Goal: Navigation & Orientation: Understand site structure

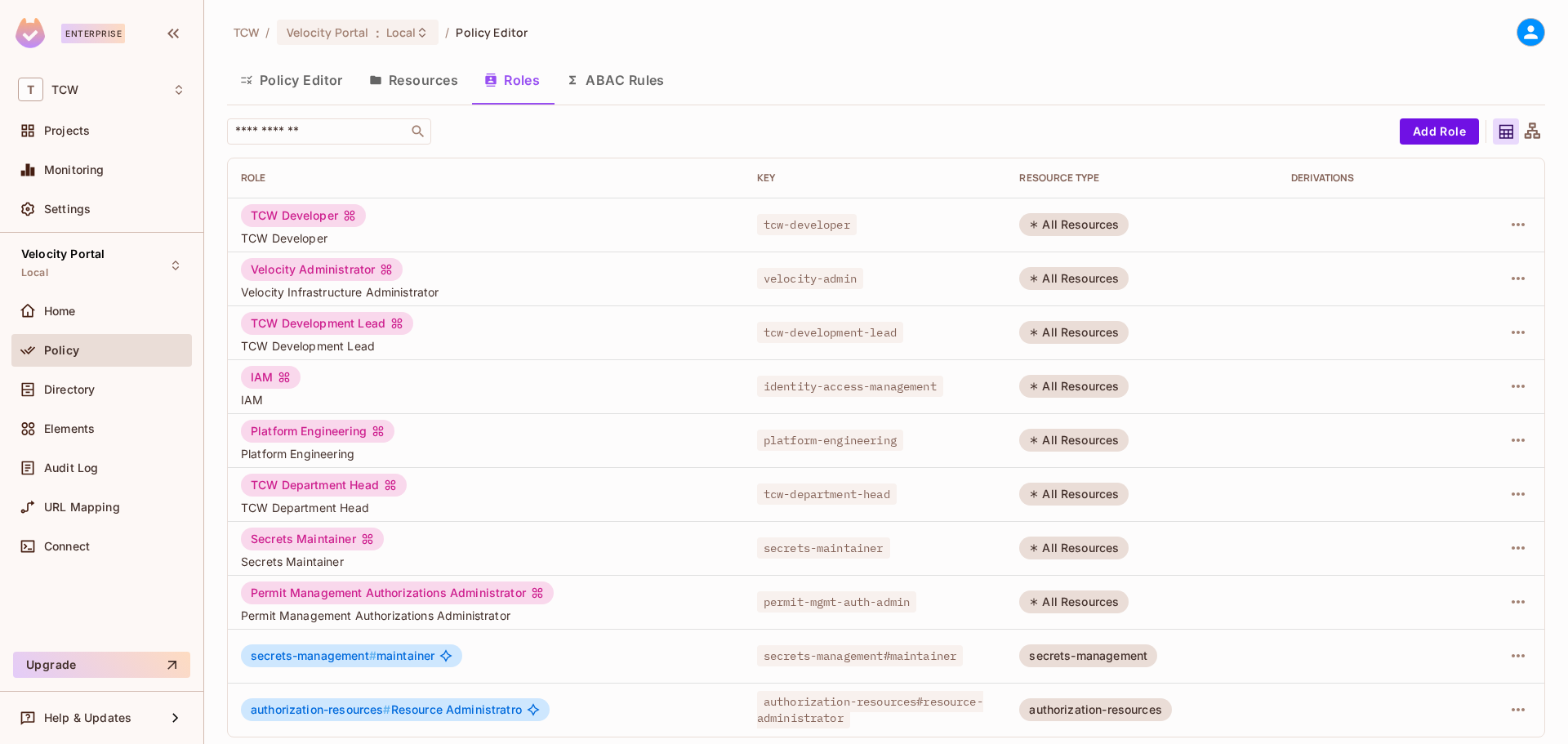
scroll to position [7, 0]
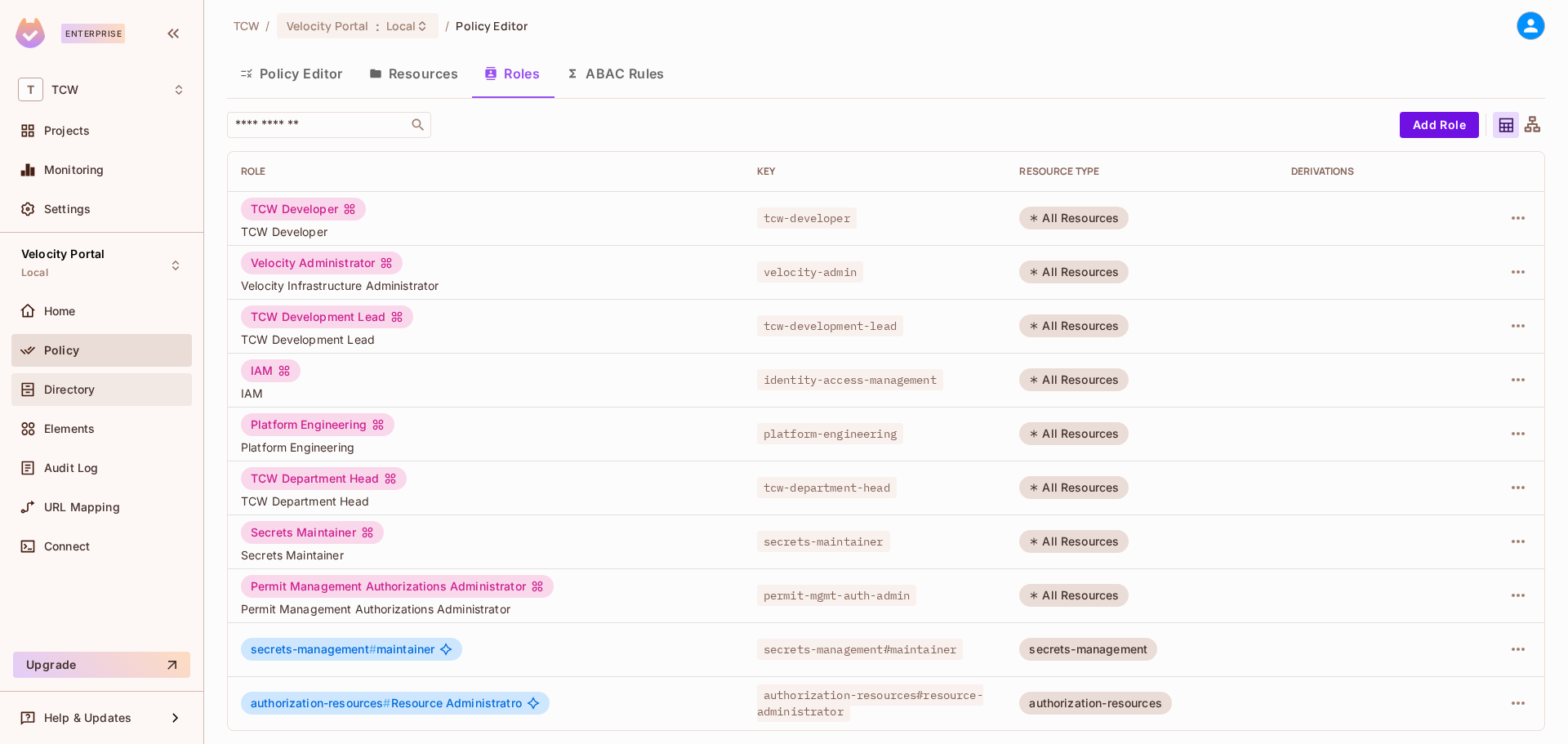
click at [80, 392] on span "Directory" at bounding box center [70, 388] width 50 height 13
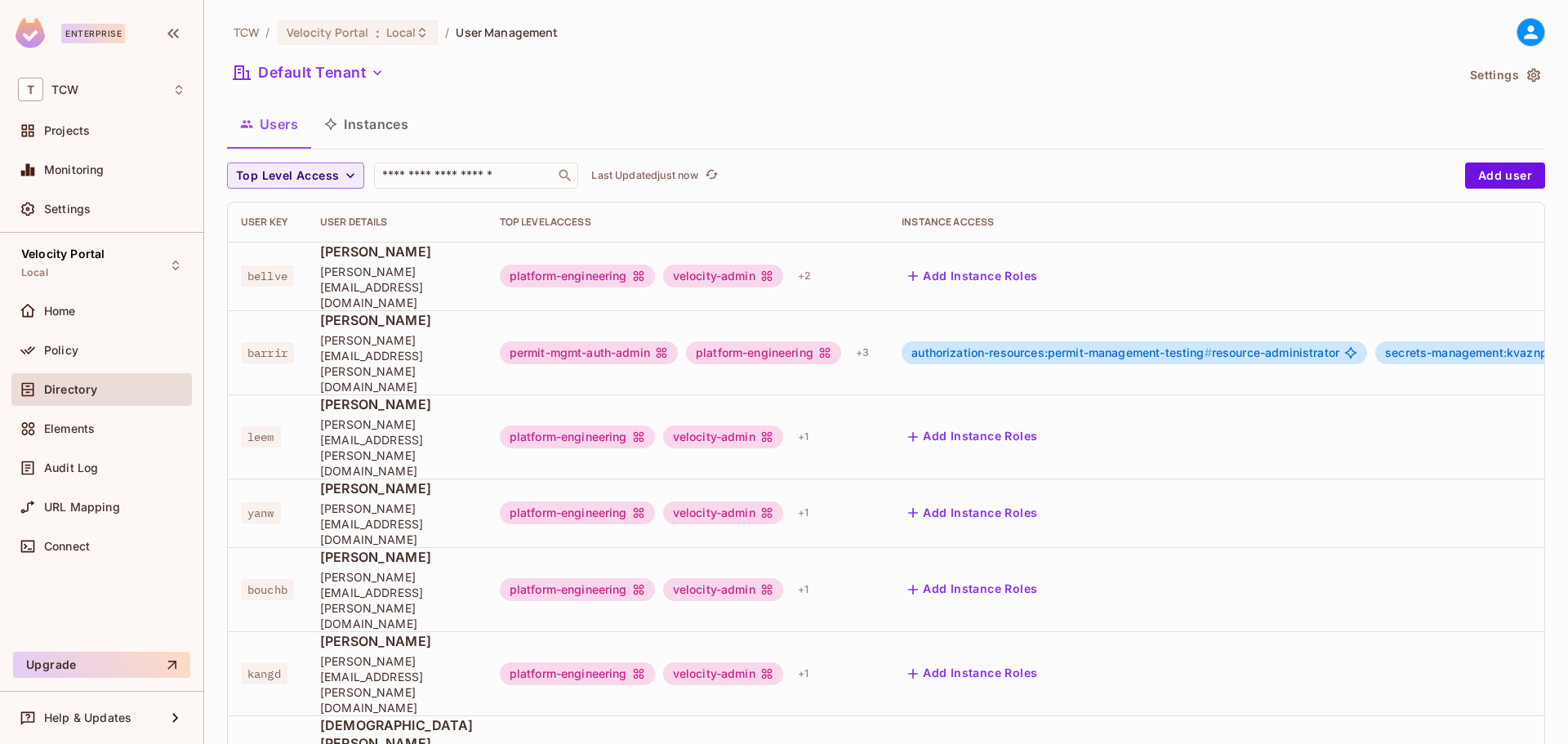
click at [374, 115] on button "Instances" at bounding box center [366, 124] width 110 height 41
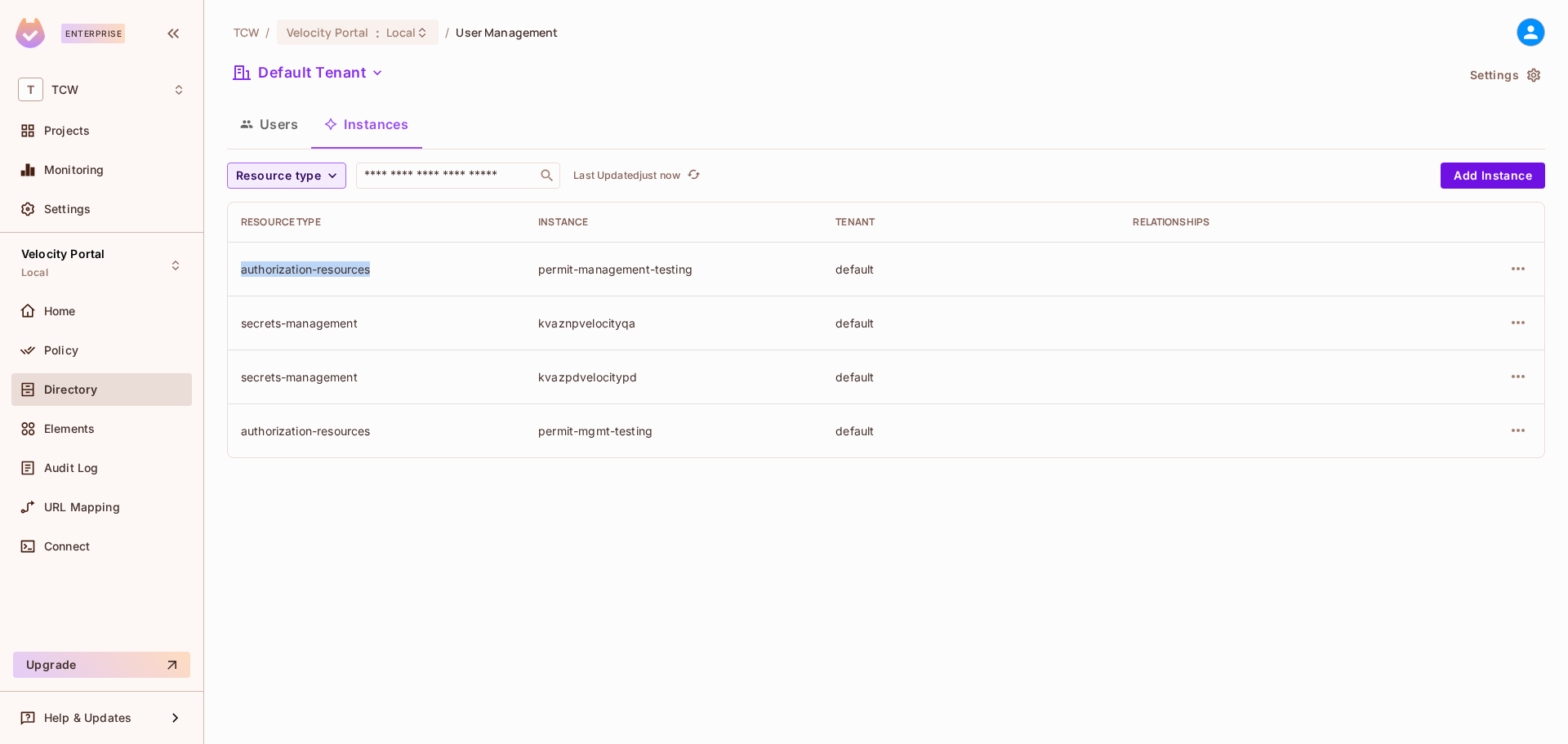
drag, startPoint x: 243, startPoint y: 274, endPoint x: 375, endPoint y: 280, distance: 132.1
click at [375, 280] on td "authorization-resources" at bounding box center [376, 269] width 297 height 54
click at [552, 276] on div "permit-management-testing" at bounding box center [674, 269] width 271 height 16
drag, startPoint x: 538, startPoint y: 274, endPoint x: 694, endPoint y: 275, distance: 156.0
click at [694, 275] on div "permit-management-testing" at bounding box center [674, 269] width 271 height 16
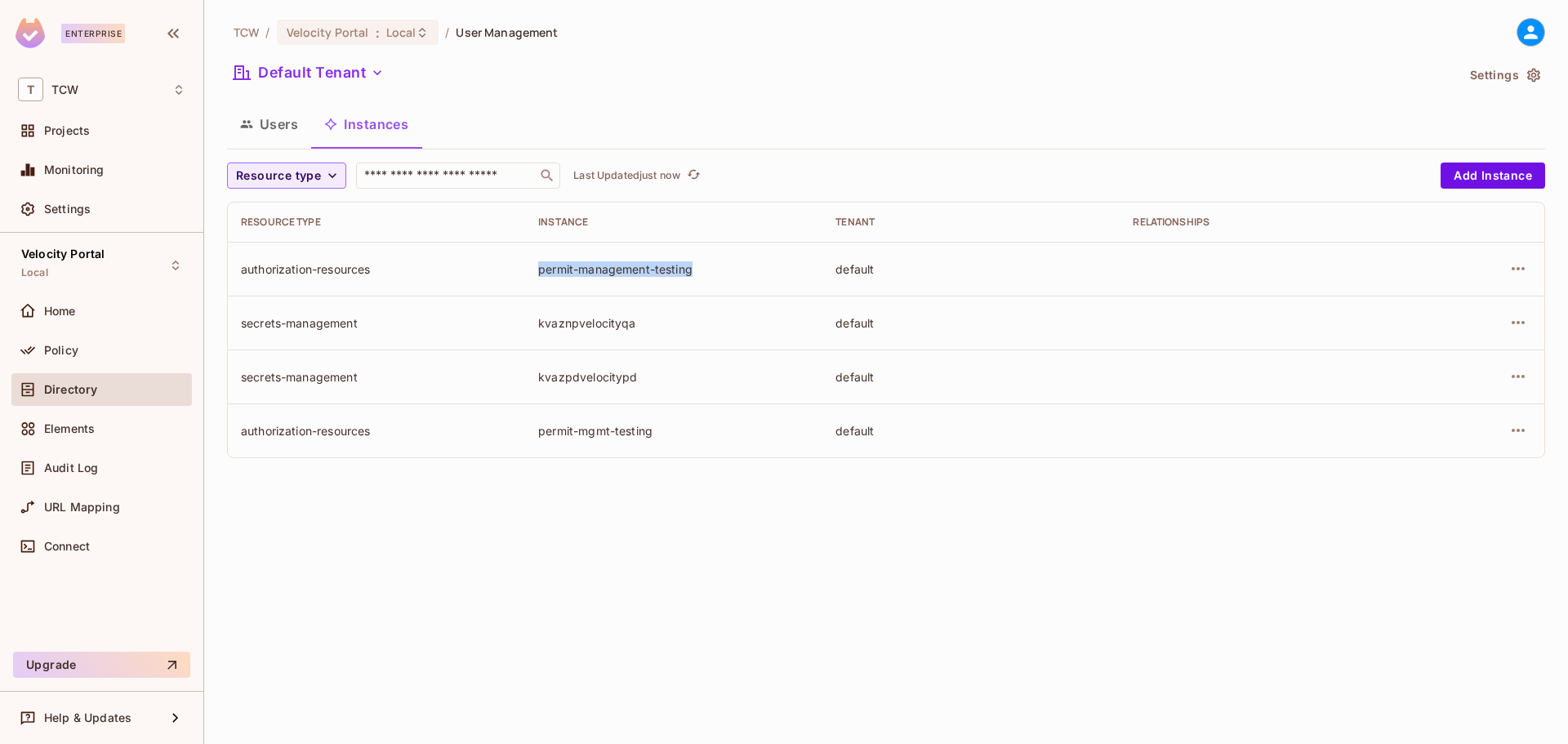
click at [606, 279] on td "permit-management-testing" at bounding box center [673, 269] width 297 height 54
click at [87, 357] on div "Policy" at bounding box center [102, 351] width 168 height 19
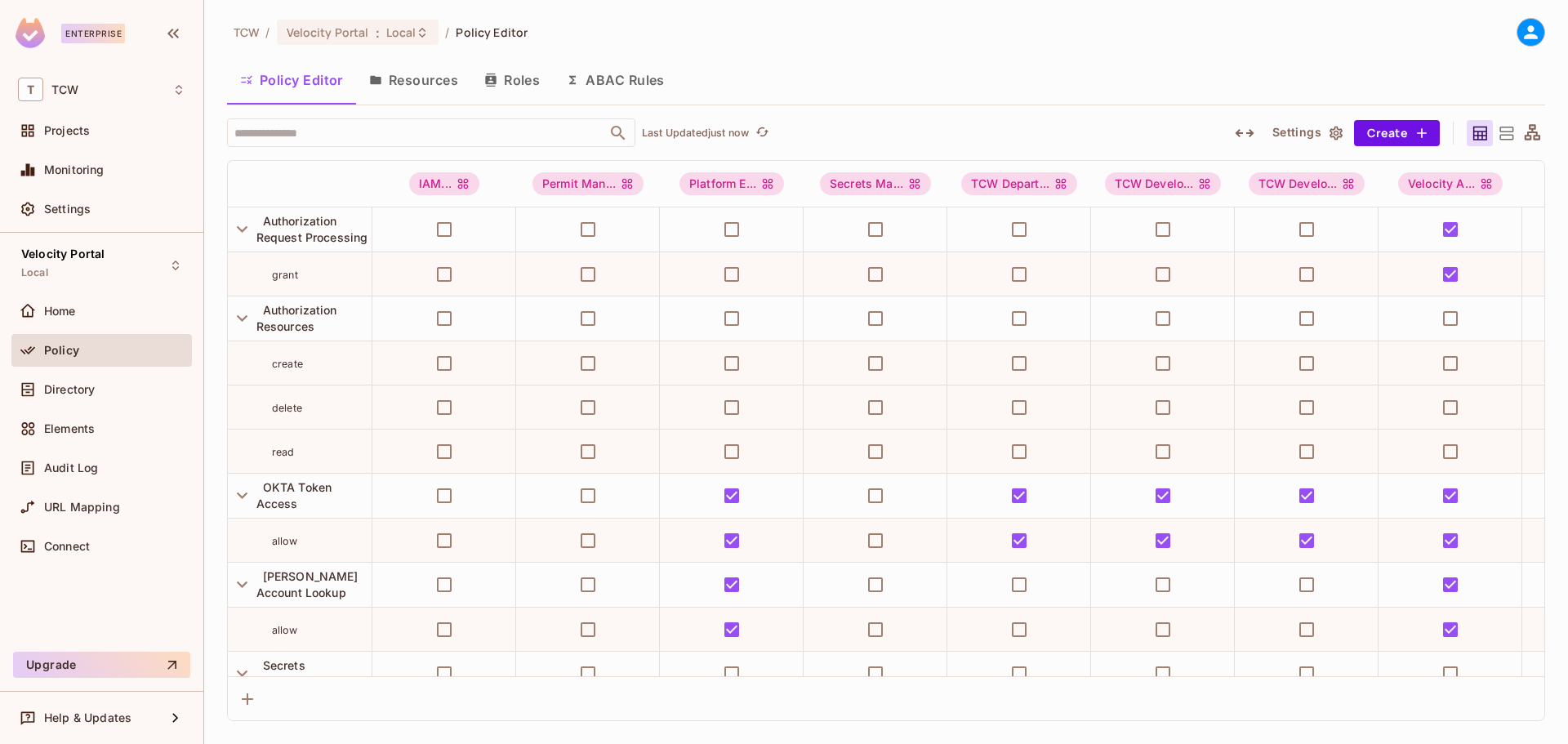
click at [537, 85] on button "Roles" at bounding box center [512, 80] width 81 height 41
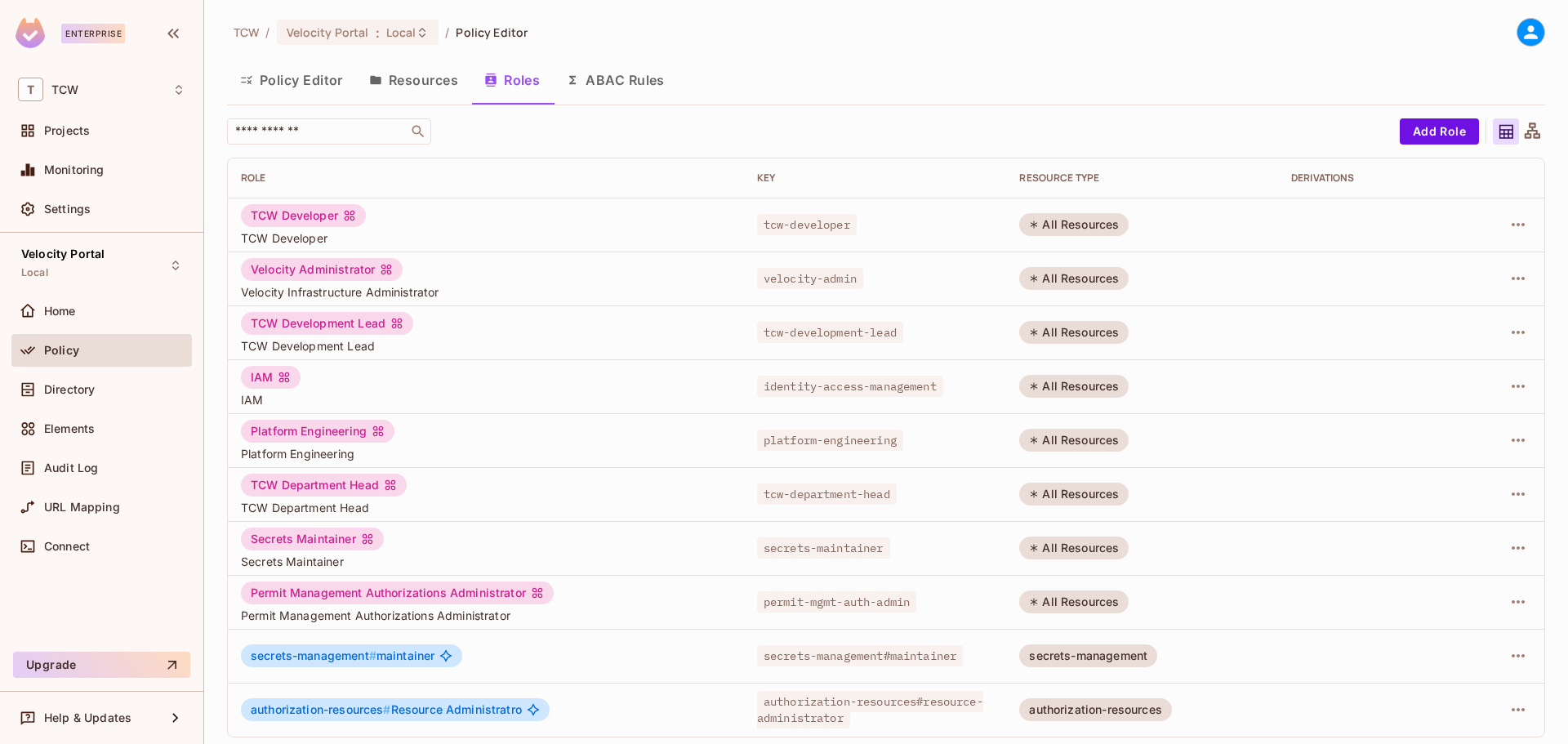
scroll to position [7, 0]
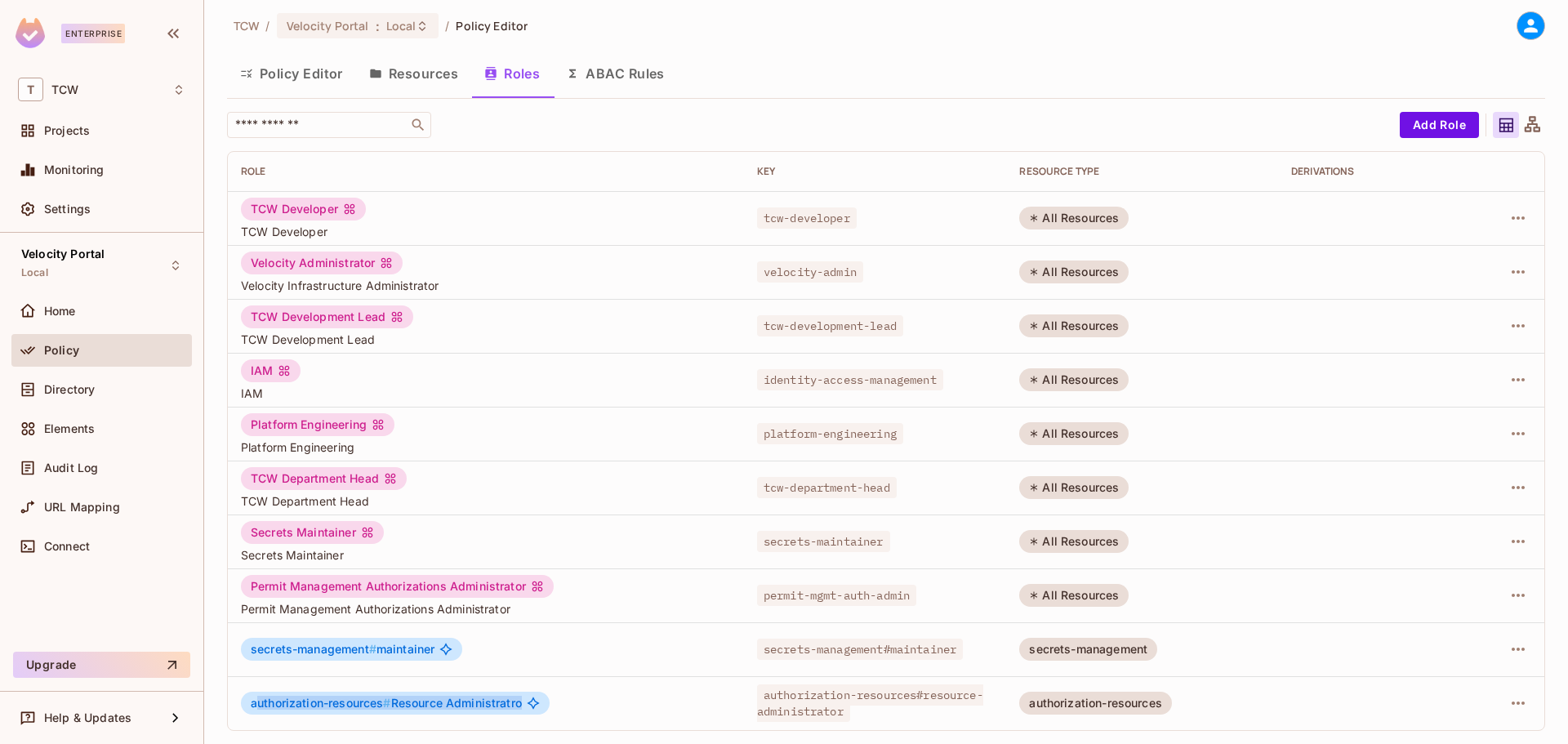
drag, startPoint x: 260, startPoint y: 705, endPoint x: 524, endPoint y: 700, distance: 264.0
click at [524, 700] on div "authorization-resources # Resource Administratro" at bounding box center [395, 703] width 309 height 23
click at [744, 708] on td "authorization-resources#resource-administrator" at bounding box center [875, 703] width 262 height 54
click at [86, 376] on div "Directory" at bounding box center [102, 389] width 180 height 33
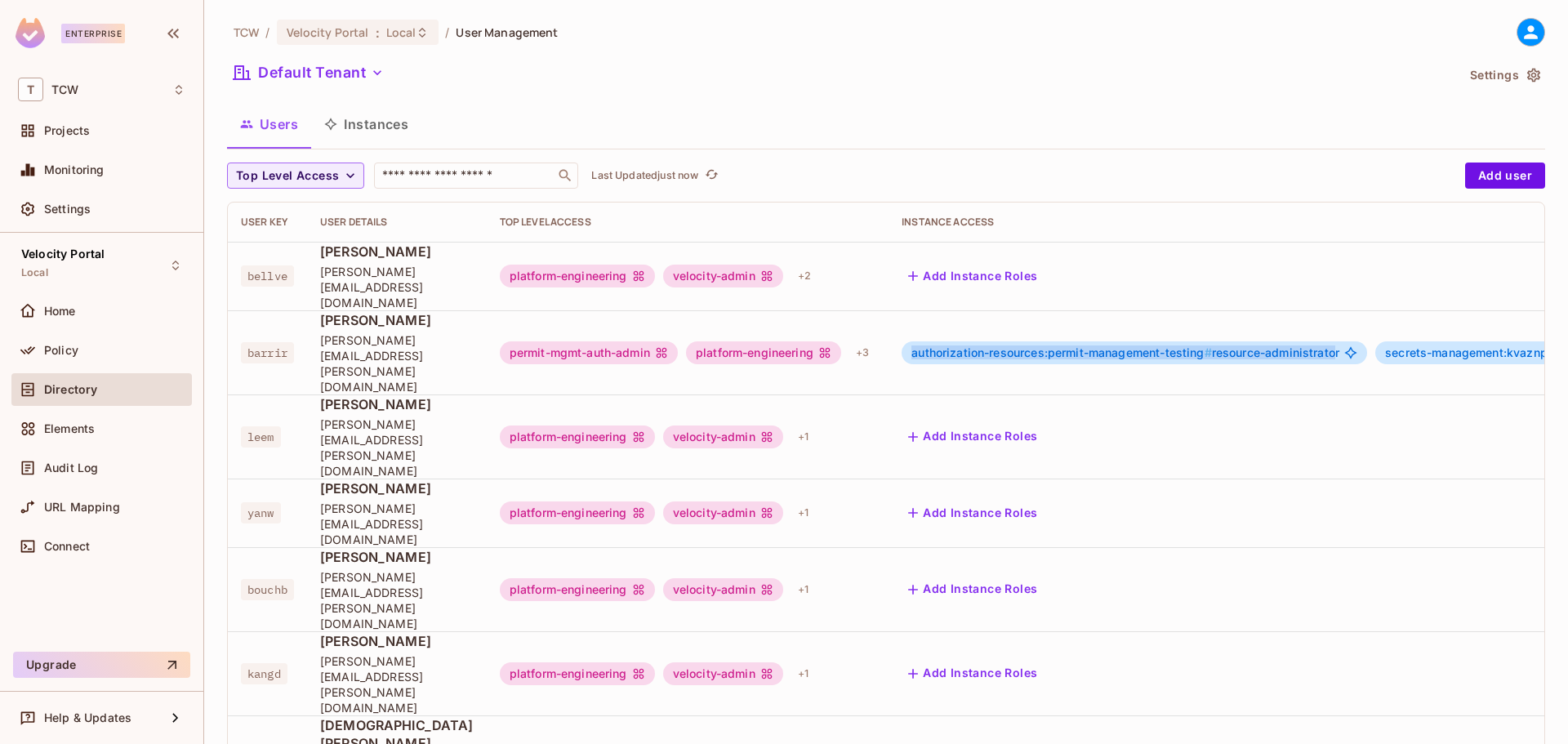
drag, startPoint x: 1343, startPoint y: 328, endPoint x: 904, endPoint y: 328, distance: 439.0
click at [904, 328] on td "authorization-resources:permit-management-testing # resource-administrator secr…" at bounding box center [1300, 352] width 824 height 84
click at [90, 348] on div "Policy" at bounding box center [115, 350] width 141 height 13
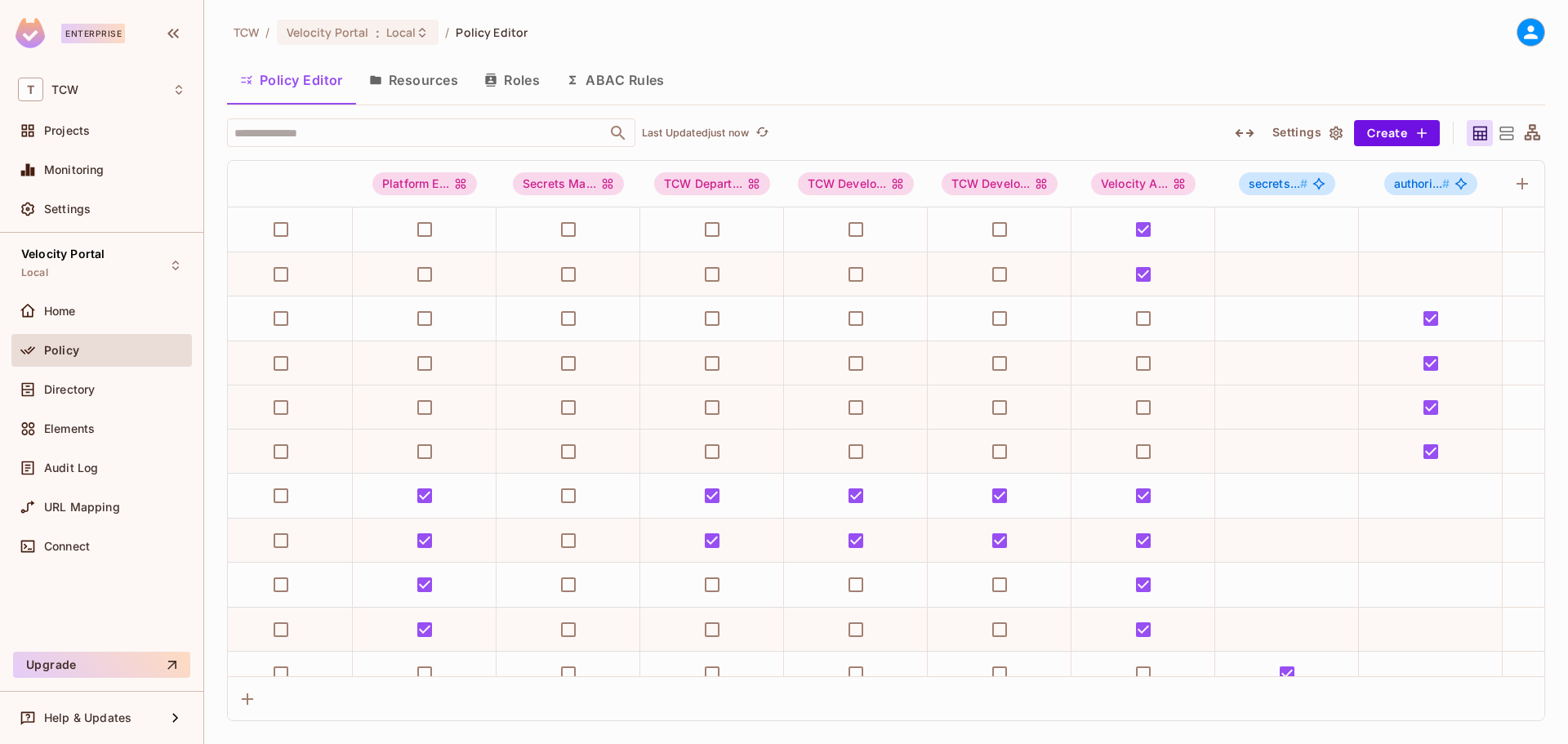
scroll to position [0, 461]
